Goal: Register for event/course

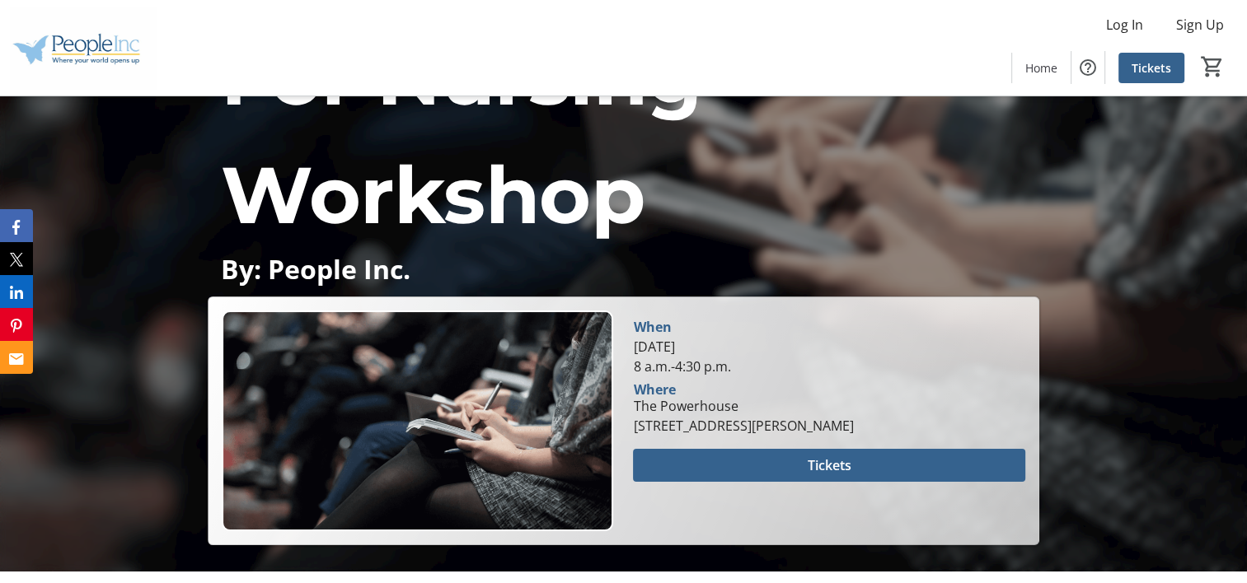
scroll to position [231, 0]
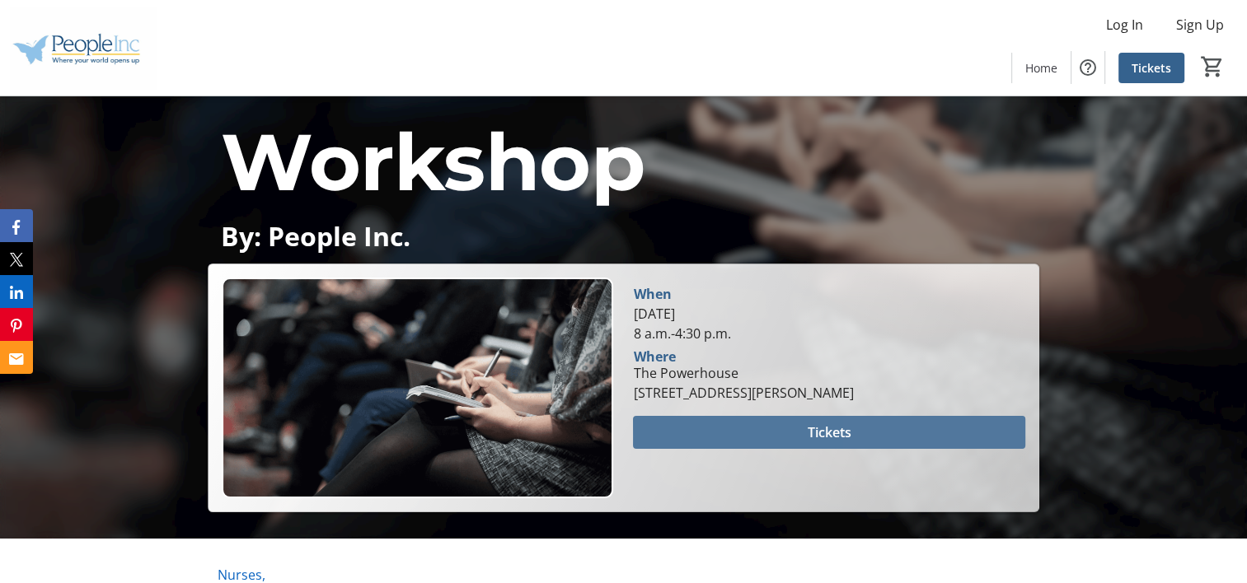
click at [937, 436] on span at bounding box center [828, 433] width 391 height 40
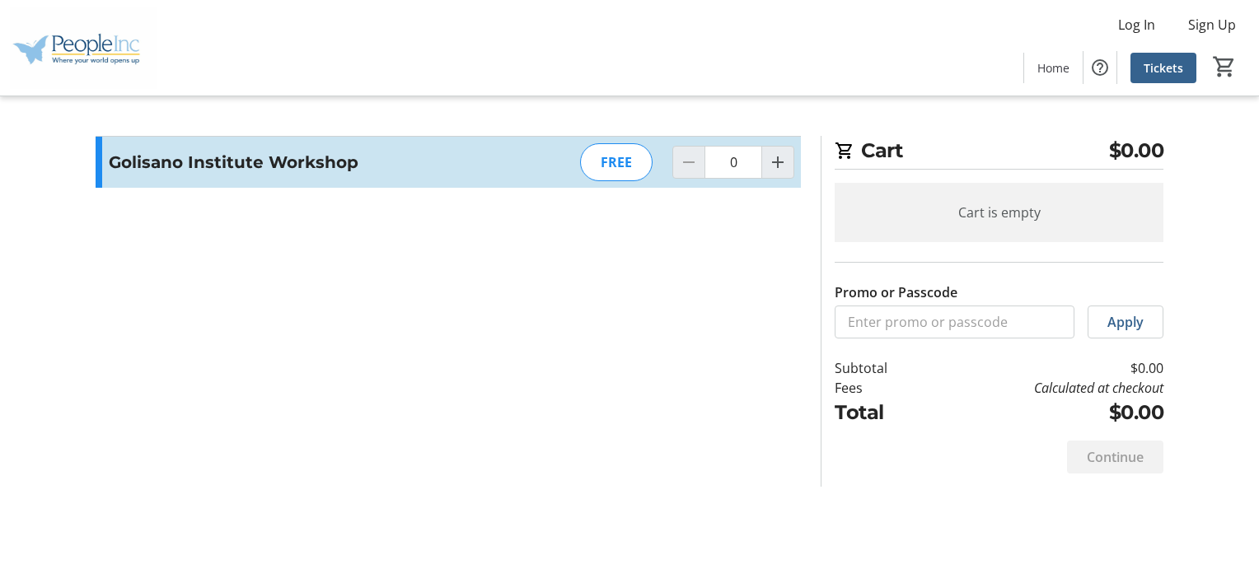
click at [937, 436] on div "Continue" at bounding box center [999, 457] width 329 height 59
